Goal: Complete application form

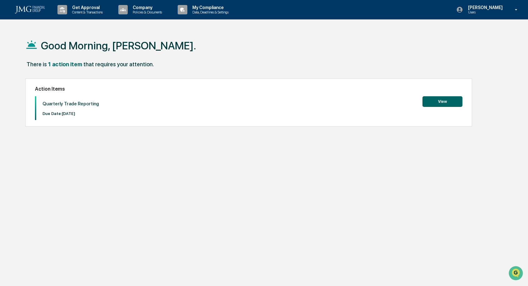
click at [441, 104] on button "View" at bounding box center [443, 101] width 40 height 11
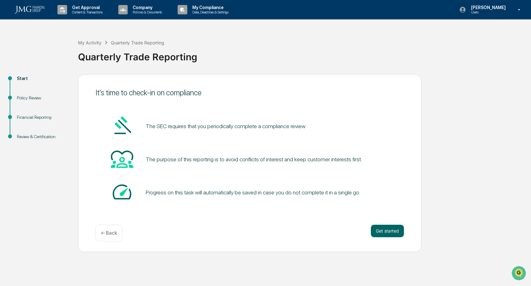
click at [384, 231] on button "Get started" at bounding box center [387, 231] width 33 height 12
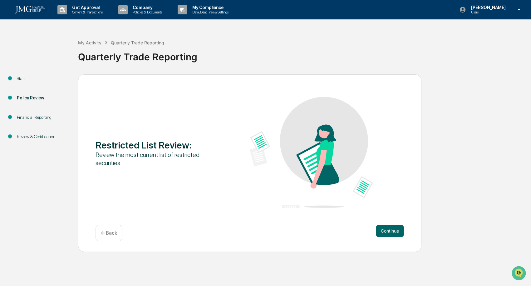
click at [391, 234] on button "Continue" at bounding box center [390, 231] width 28 height 12
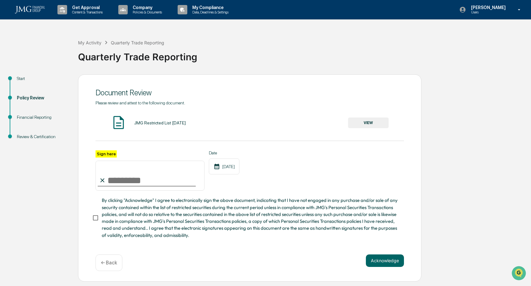
click at [368, 124] on button "VIEW" at bounding box center [368, 122] width 41 height 11
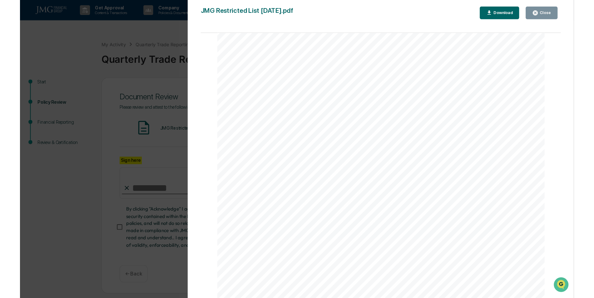
scroll to position [21, 0]
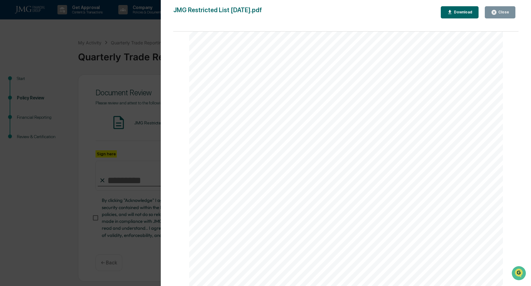
click at [500, 16] on button "Close" at bounding box center [500, 12] width 31 height 12
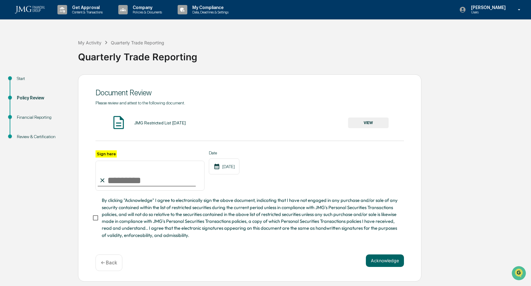
click at [116, 180] on input "Sign here" at bounding box center [150, 176] width 109 height 30
type input "**********"
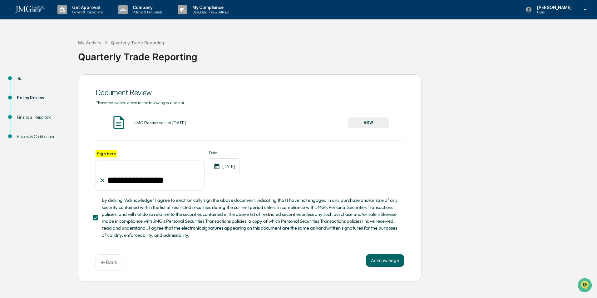
click at [385, 264] on button "Acknowledge" at bounding box center [385, 260] width 38 height 12
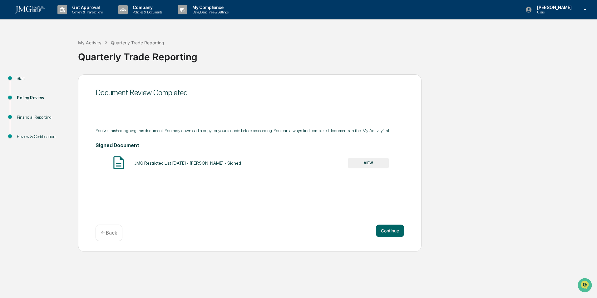
click at [388, 233] on button "Continue" at bounding box center [390, 231] width 28 height 12
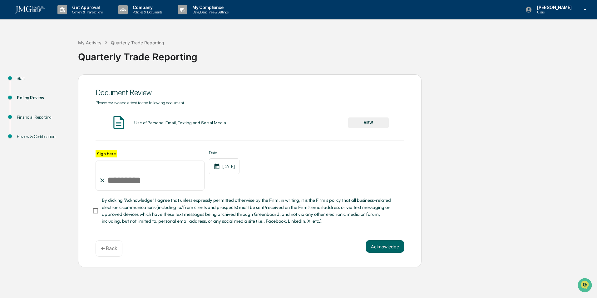
click at [371, 123] on button "VIEW" at bounding box center [368, 122] width 41 height 11
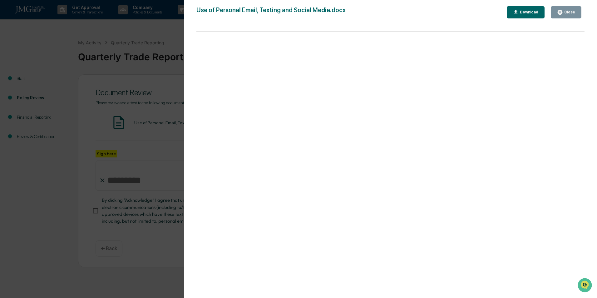
click at [528, 16] on button "Close" at bounding box center [566, 12] width 31 height 12
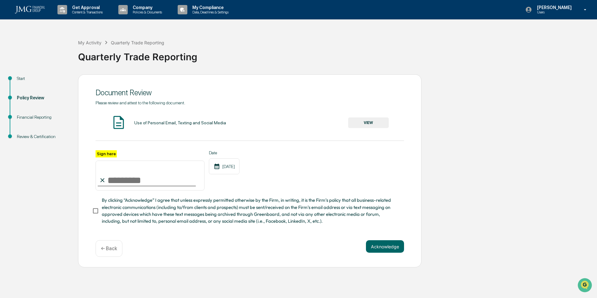
click at [113, 179] on input "Sign here" at bounding box center [150, 176] width 109 height 30
type input "**********"
click at [387, 253] on button "Acknowledge" at bounding box center [385, 246] width 38 height 12
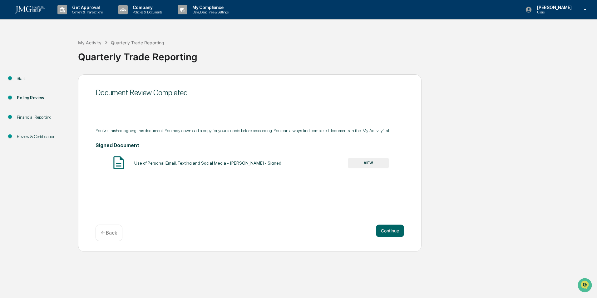
click at [388, 234] on button "Continue" at bounding box center [390, 231] width 28 height 12
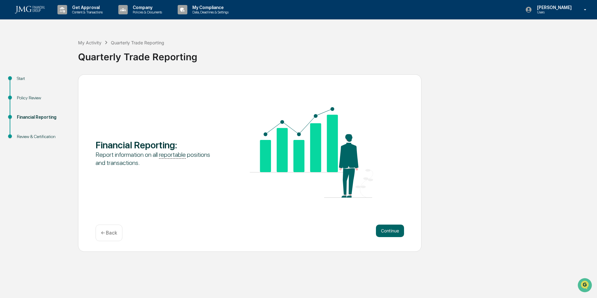
click at [388, 234] on button "Continue" at bounding box center [390, 231] width 28 height 12
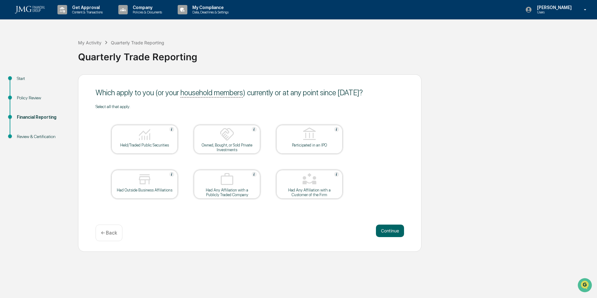
click at [144, 147] on div "Held/Traded Public Securities" at bounding box center [145, 139] width 66 height 29
click at [395, 234] on button "Continue" at bounding box center [390, 231] width 28 height 12
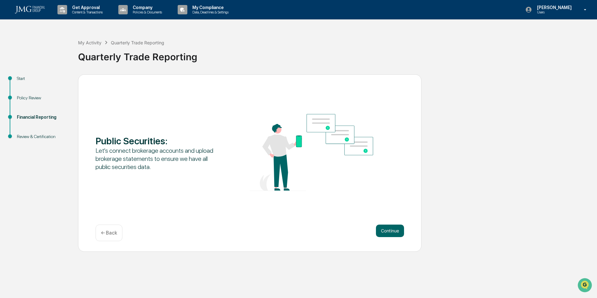
click at [395, 233] on button "Continue" at bounding box center [390, 231] width 28 height 12
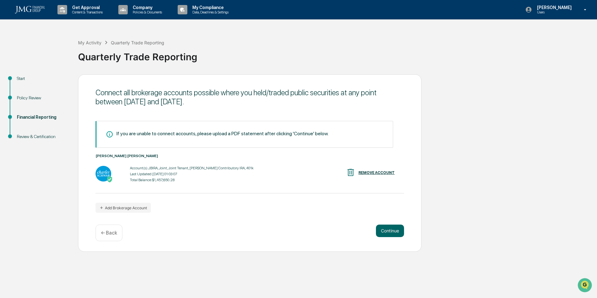
click at [392, 230] on button "Continue" at bounding box center [390, 231] width 28 height 12
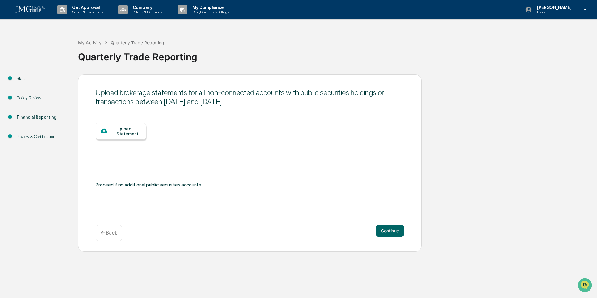
click at [392, 230] on button "Continue" at bounding box center [390, 231] width 28 height 12
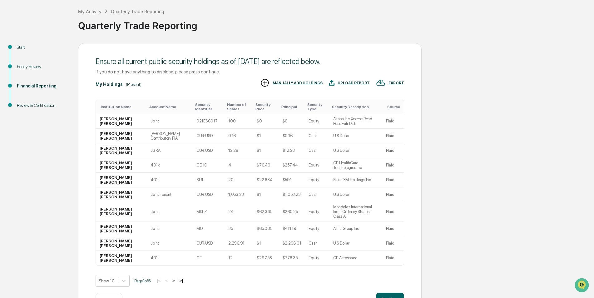
scroll to position [48, 0]
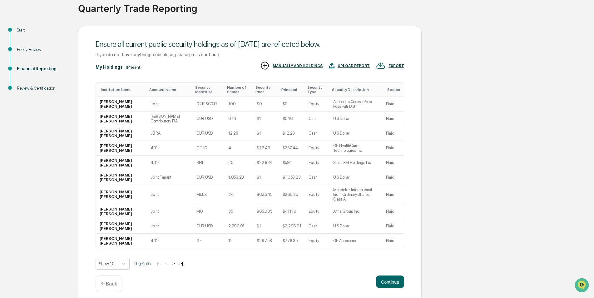
click at [177, 261] on button ">" at bounding box center [174, 263] width 6 height 5
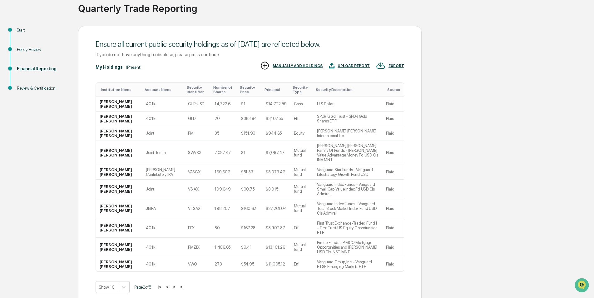
click at [177, 284] on button ">" at bounding box center [174, 286] width 6 height 5
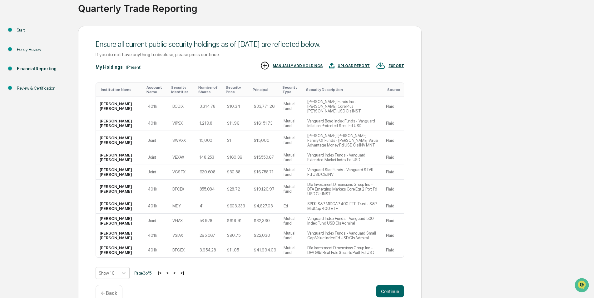
click at [177, 270] on button ">" at bounding box center [175, 272] width 6 height 5
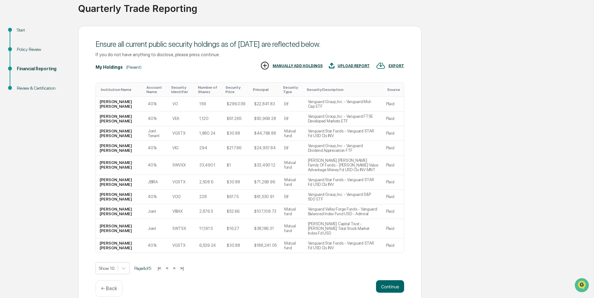
click at [177, 266] on button ">" at bounding box center [174, 268] width 6 height 5
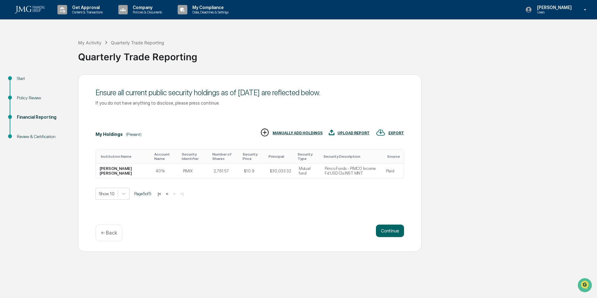
click at [387, 229] on button "Continue" at bounding box center [390, 231] width 28 height 12
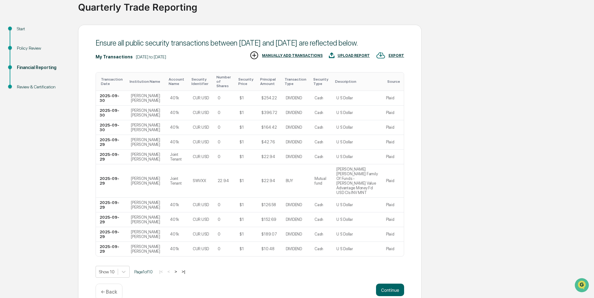
scroll to position [58, 0]
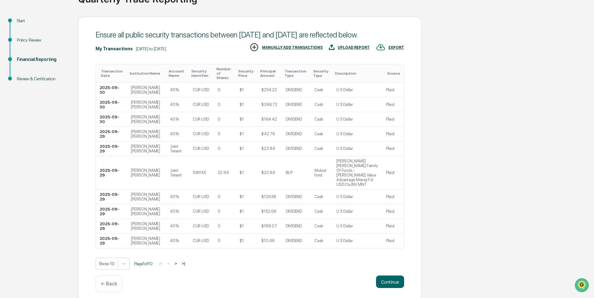
click at [179, 261] on button ">" at bounding box center [176, 263] width 6 height 5
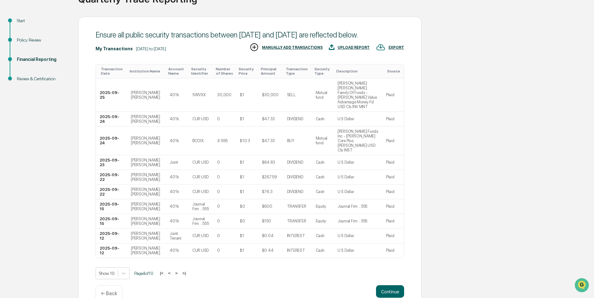
click at [180, 271] on button ">" at bounding box center [176, 273] width 6 height 5
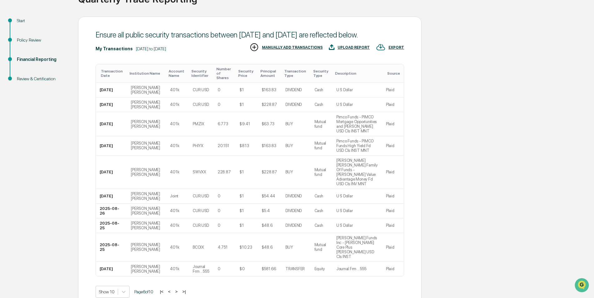
click at [180, 286] on button ">" at bounding box center [176, 291] width 6 height 5
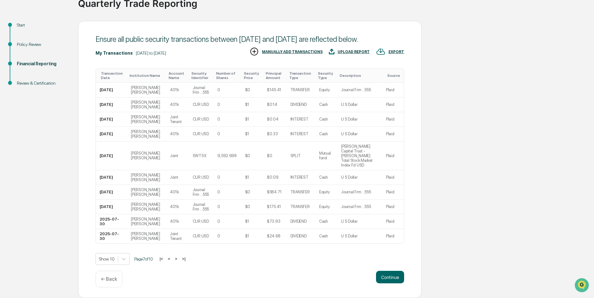
scroll to position [53, 0]
click at [179, 261] on button ">" at bounding box center [176, 259] width 6 height 5
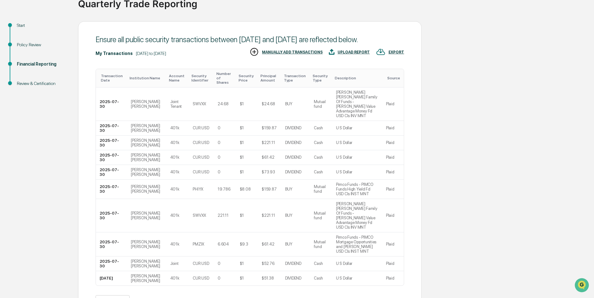
scroll to position [58, 0]
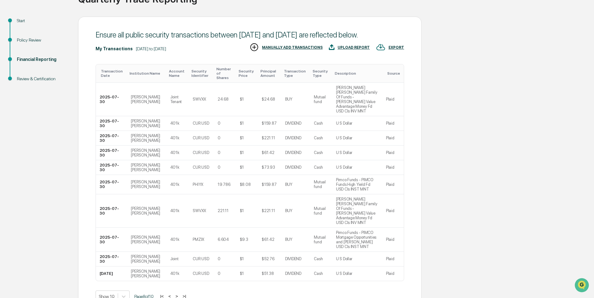
click at [179, 286] on button ">" at bounding box center [177, 296] width 6 height 5
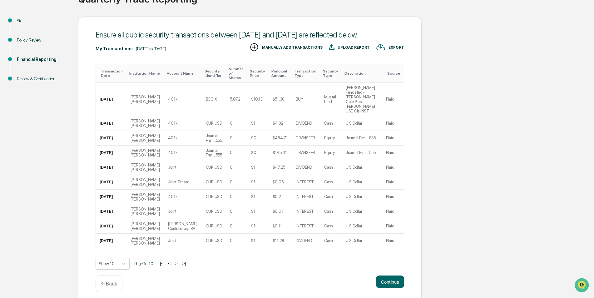
click at [179, 261] on button ">" at bounding box center [176, 263] width 6 height 5
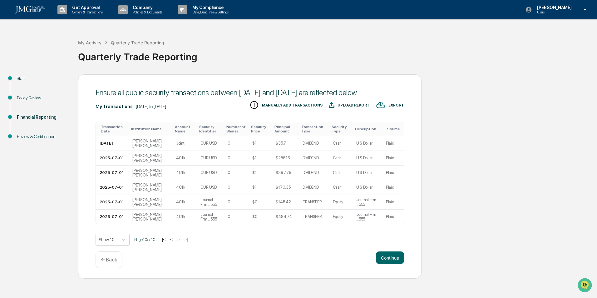
click at [387, 264] on button "Continue" at bounding box center [390, 258] width 28 height 12
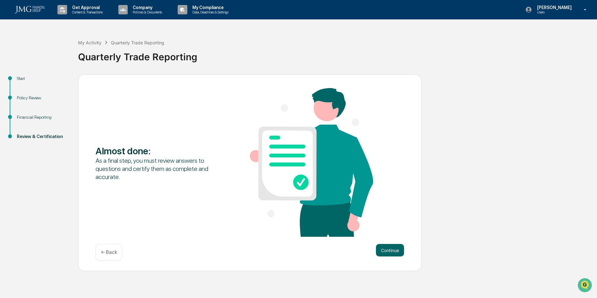
click at [392, 253] on button "Continue" at bounding box center [390, 250] width 28 height 12
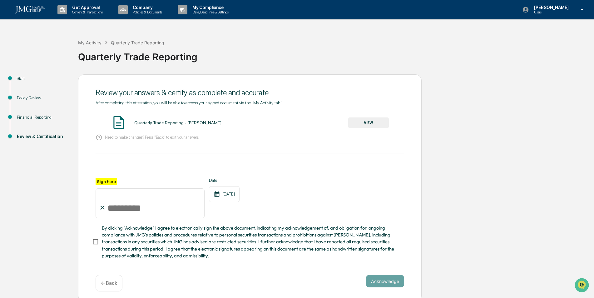
click at [370, 125] on button "VIEW" at bounding box center [368, 122] width 41 height 11
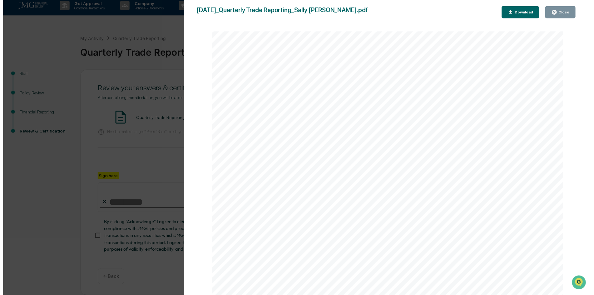
scroll to position [6, 0]
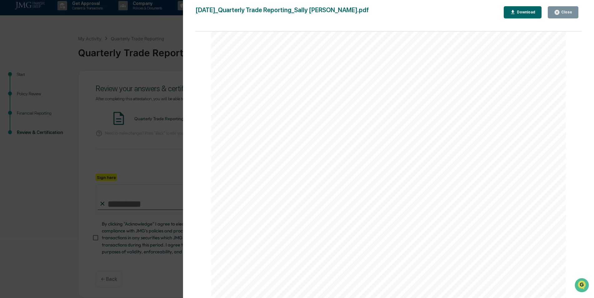
click at [528, 17] on button "Close" at bounding box center [563, 12] width 31 height 12
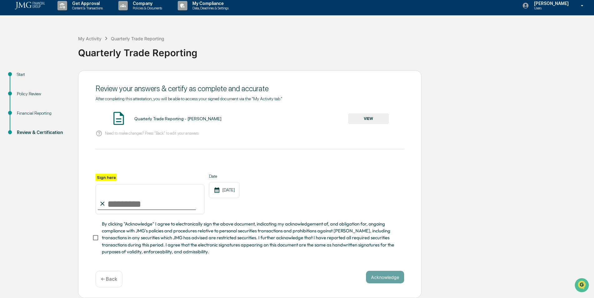
click at [123, 205] on input "Sign here" at bounding box center [150, 199] width 109 height 30
type input "**********"
click at [377, 276] on button "Acknowledge" at bounding box center [385, 277] width 38 height 12
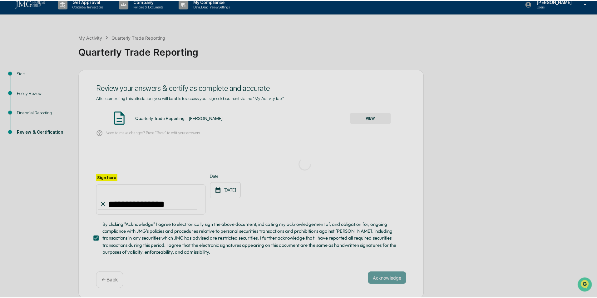
scroll to position [0, 0]
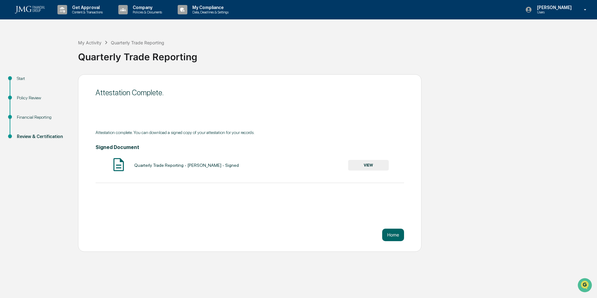
click at [395, 238] on button "Home" at bounding box center [393, 235] width 22 height 12
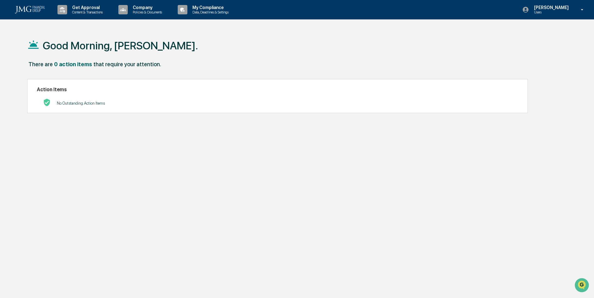
click at [528, 8] on icon at bounding box center [582, 10] width 11 height 6
click at [528, 32] on li "Logout" at bounding box center [548, 32] width 87 height 12
